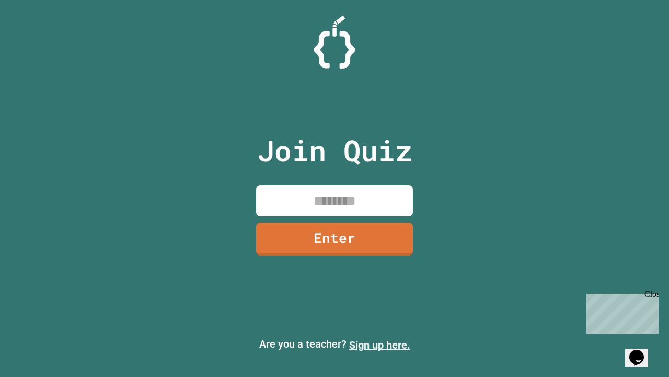
click at [380, 345] on link "Sign up here." at bounding box center [379, 344] width 61 height 13
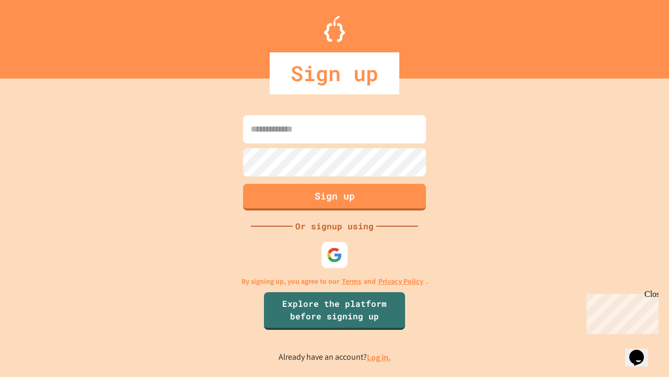
click at [380, 357] on link "Log in." at bounding box center [379, 356] width 24 height 11
